Goal: Navigation & Orientation: Find specific page/section

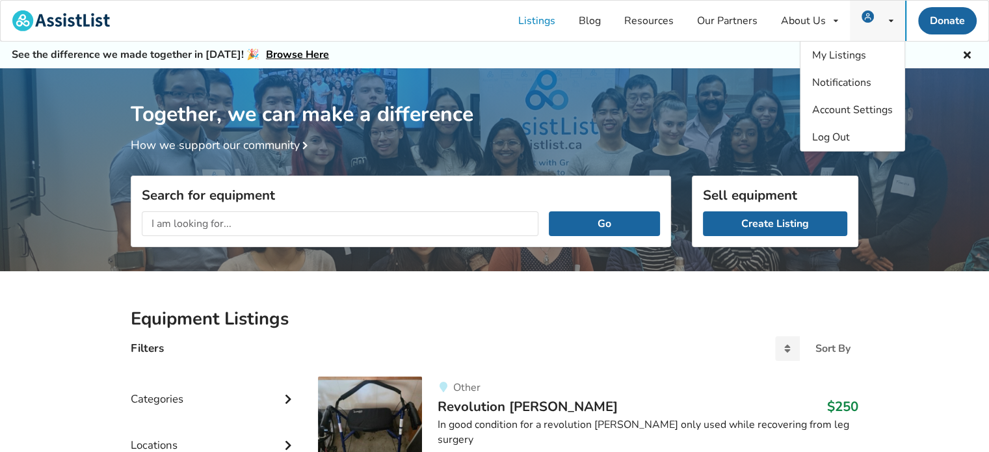
click at [868, 19] on img at bounding box center [868, 16] width 12 height 12
click at [854, 54] on span "My Listings" at bounding box center [839, 55] width 54 height 14
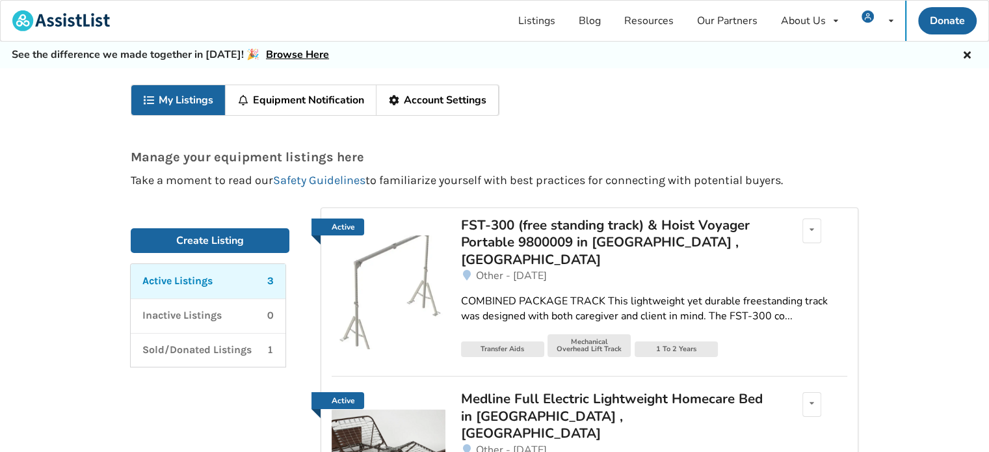
scroll to position [65, 0]
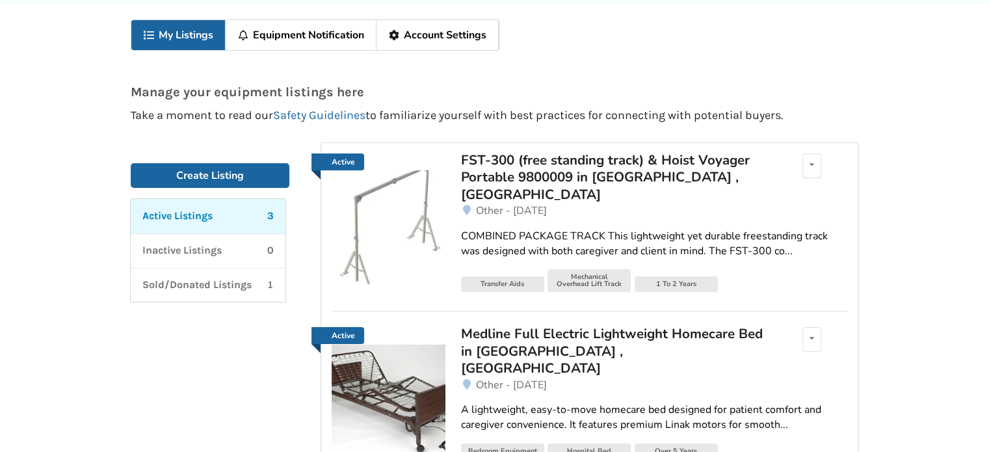
click at [531, 171] on div "FST-300 (free standing track) & Hoist Voyager Portable 9800009 in [GEOGRAPHIC_D…" at bounding box center [613, 177] width 304 height 51
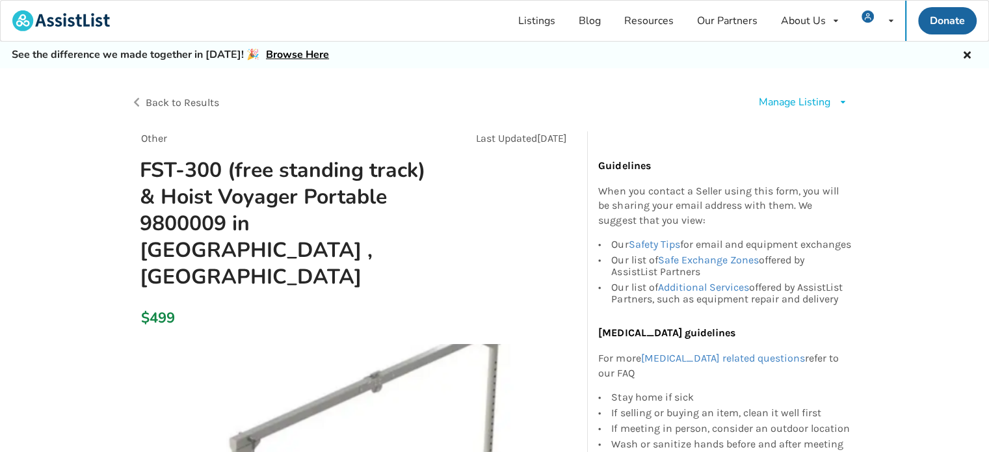
click at [159, 101] on span "Back to Results" at bounding box center [182, 102] width 73 height 12
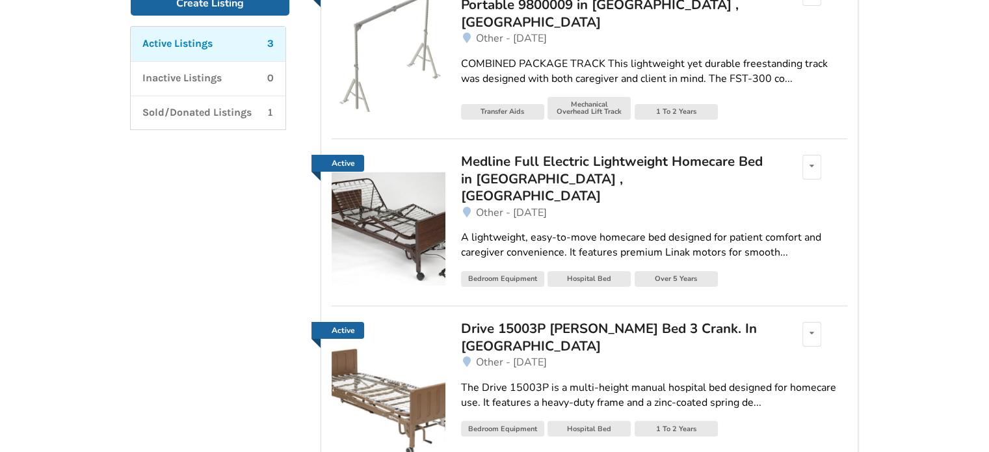
scroll to position [260, 0]
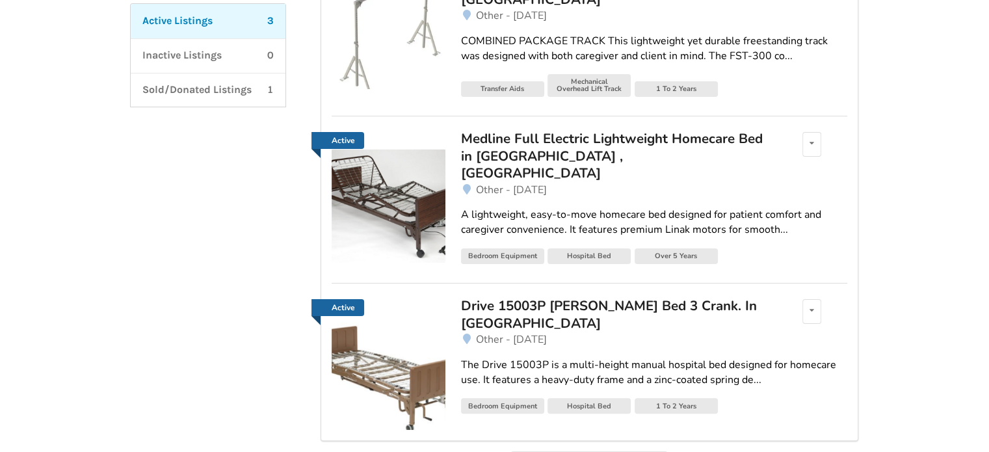
click at [393, 179] on img at bounding box center [389, 206] width 114 height 114
